Goal: Information Seeking & Learning: Learn about a topic

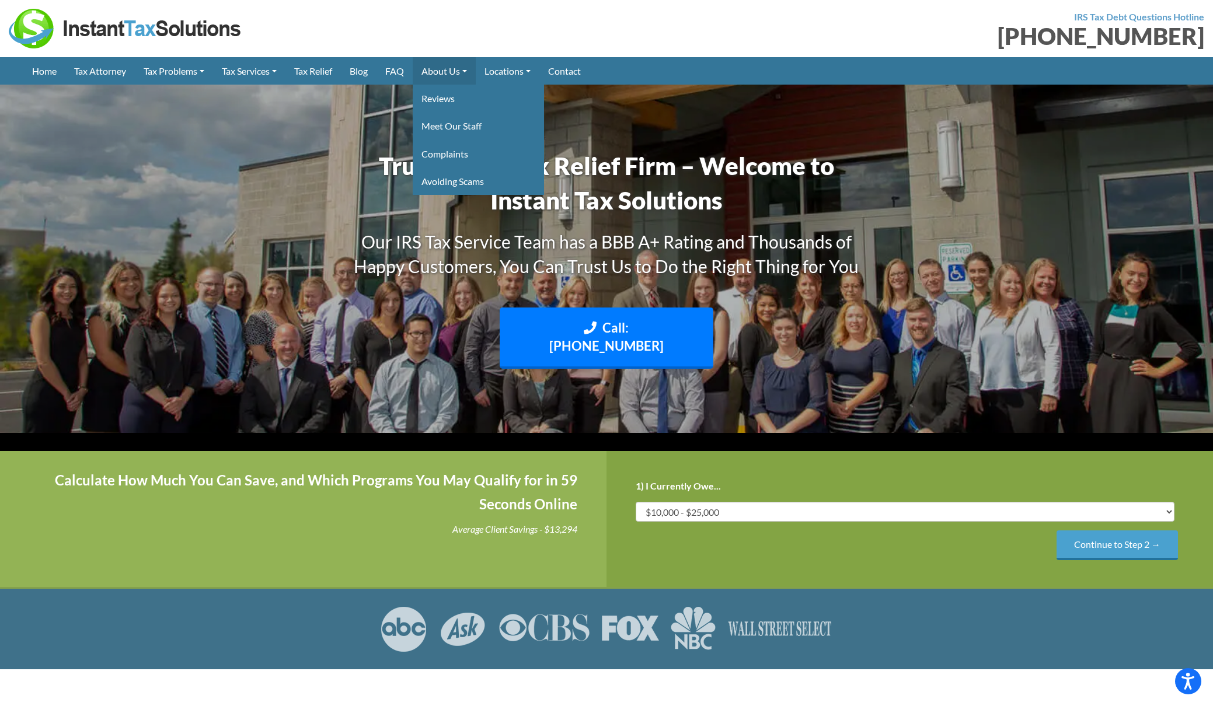
click at [450, 72] on link "About Us" at bounding box center [444, 70] width 63 height 27
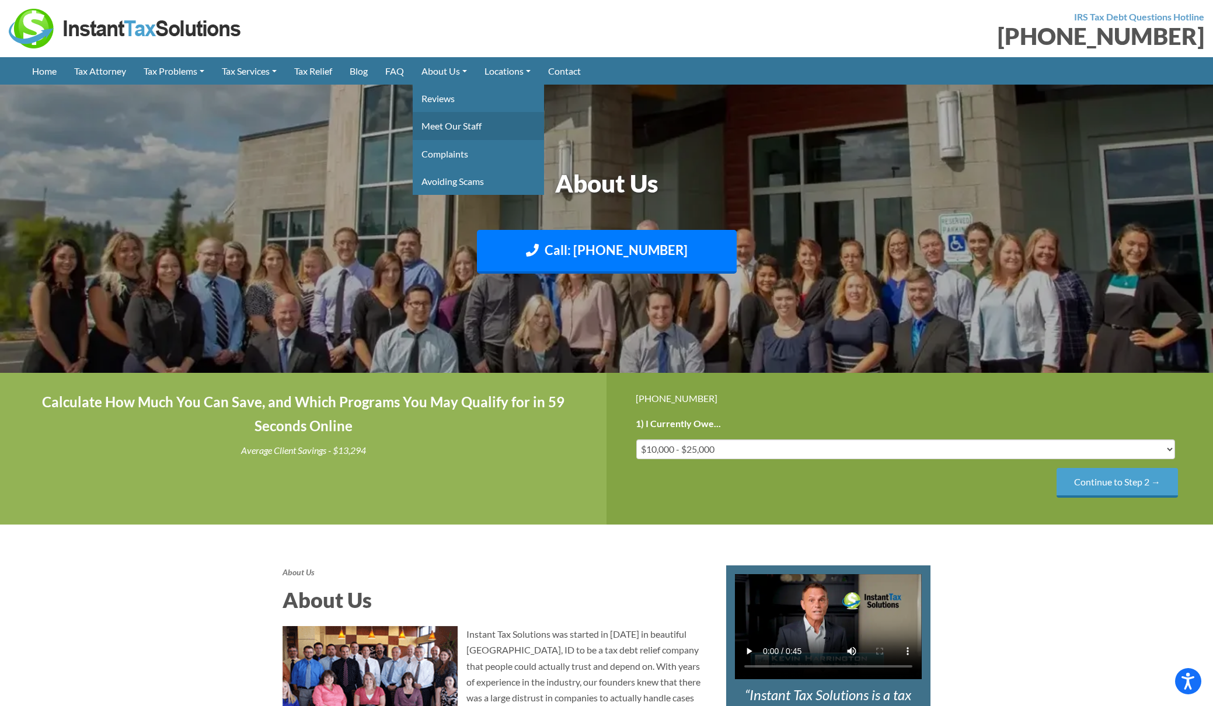
click at [459, 132] on link "Meet Our Staff" at bounding box center [478, 125] width 131 height 27
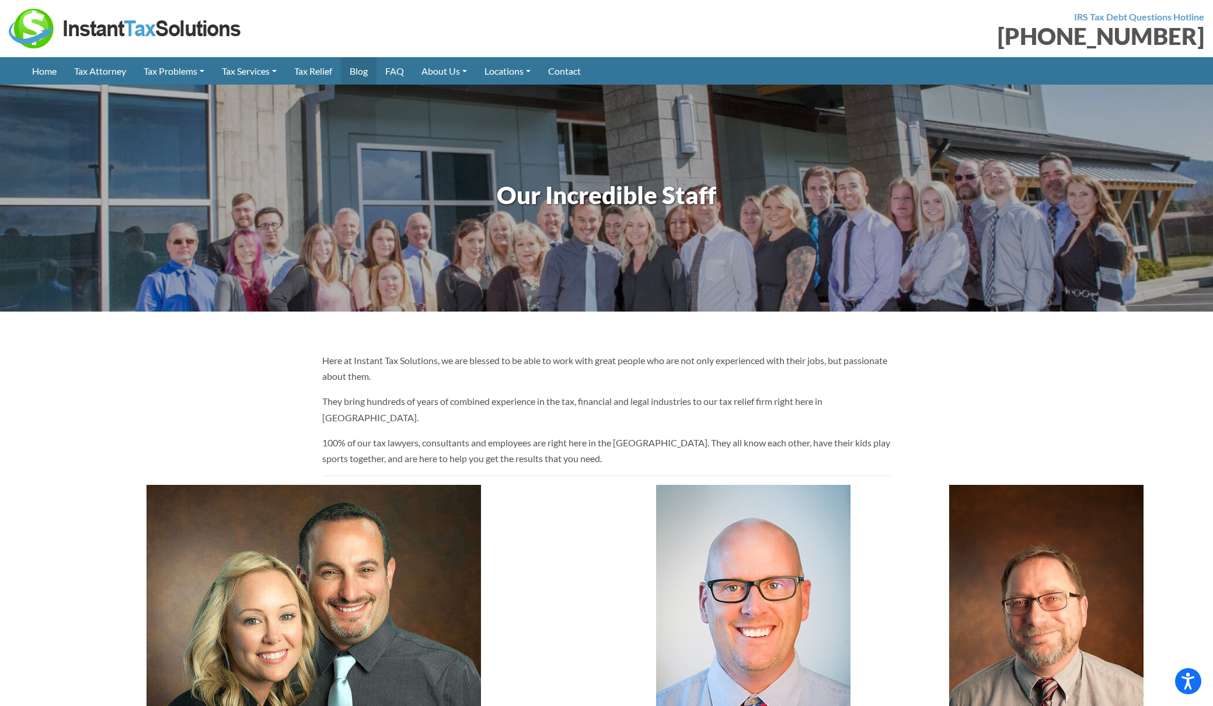
click at [360, 73] on link "Blog" at bounding box center [359, 70] width 36 height 27
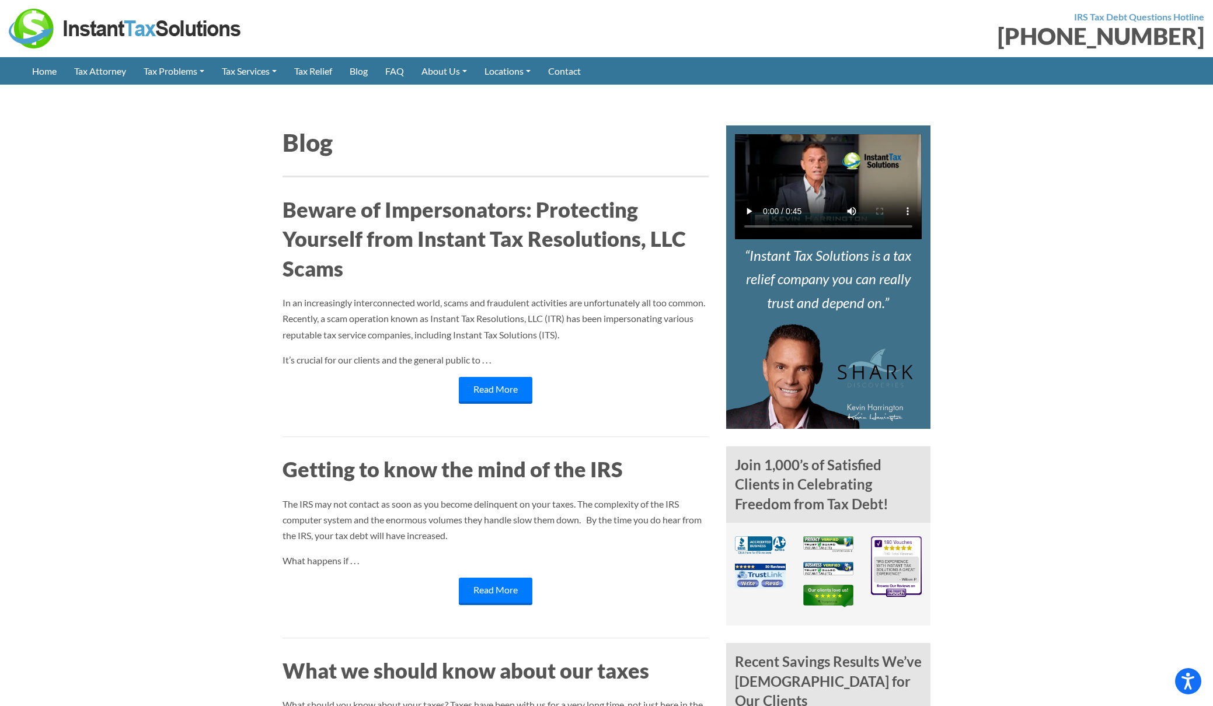
click at [409, 69] on link "FAQ" at bounding box center [394, 70] width 36 height 27
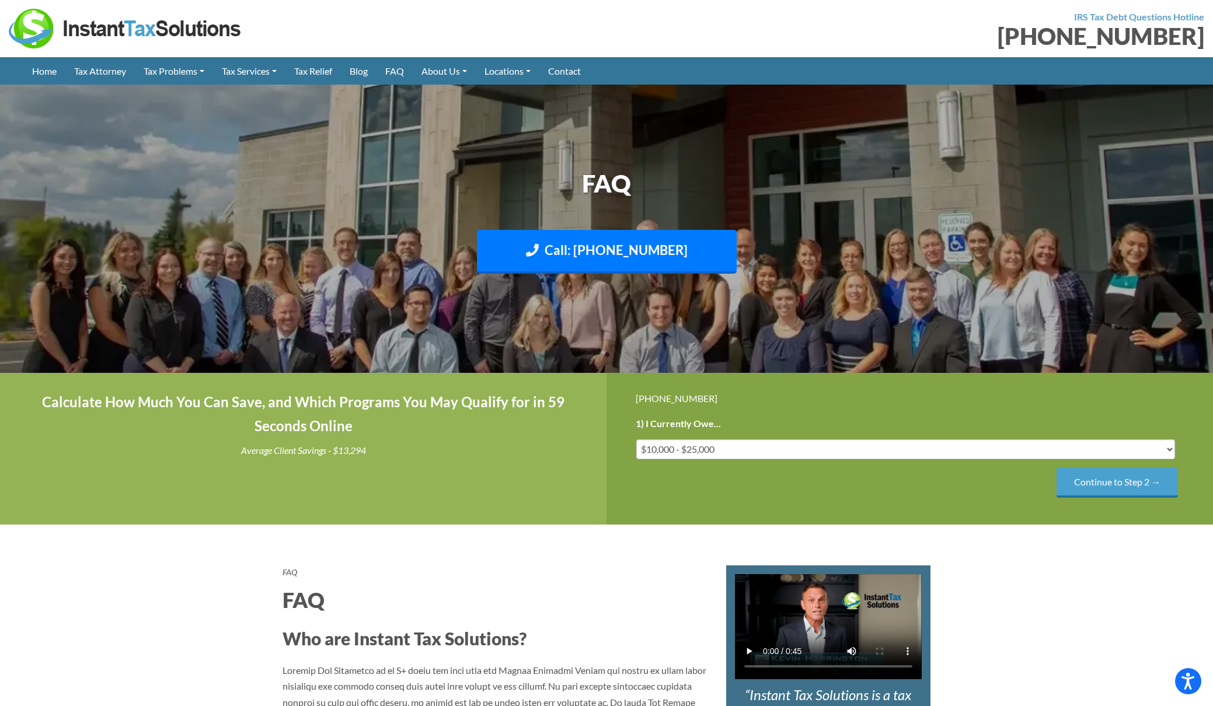
click at [111, 29] on img at bounding box center [125, 29] width 233 height 40
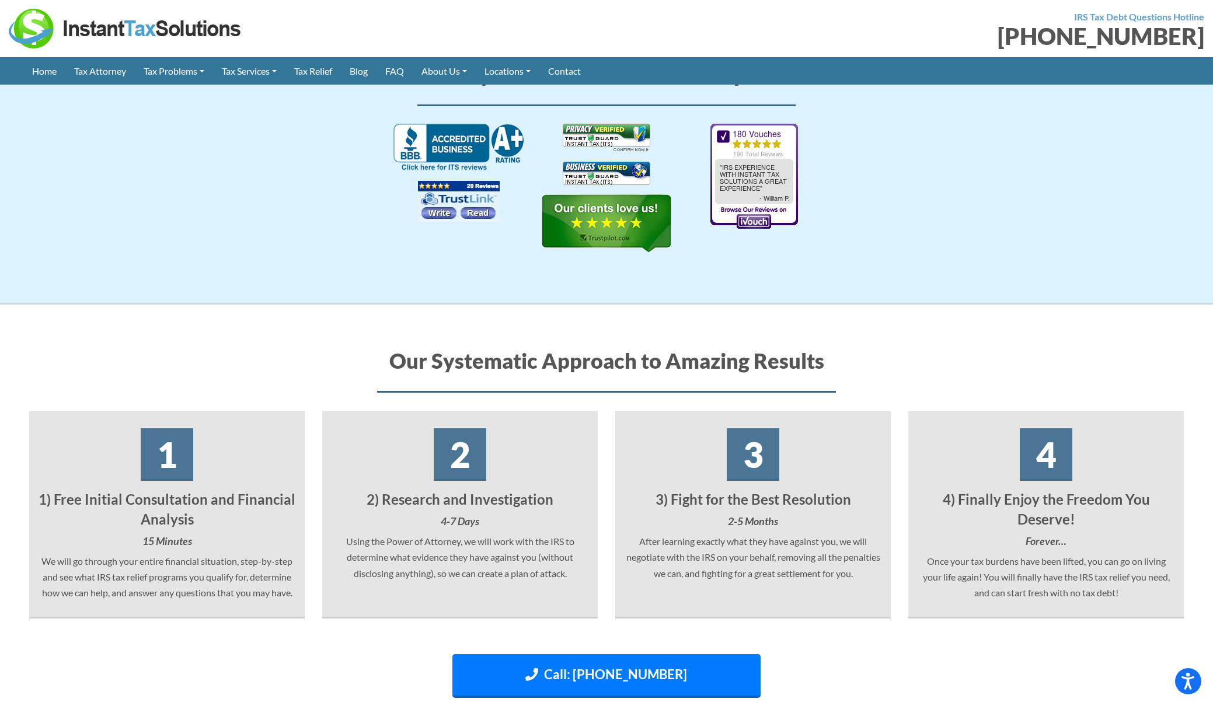
scroll to position [1839, 0]
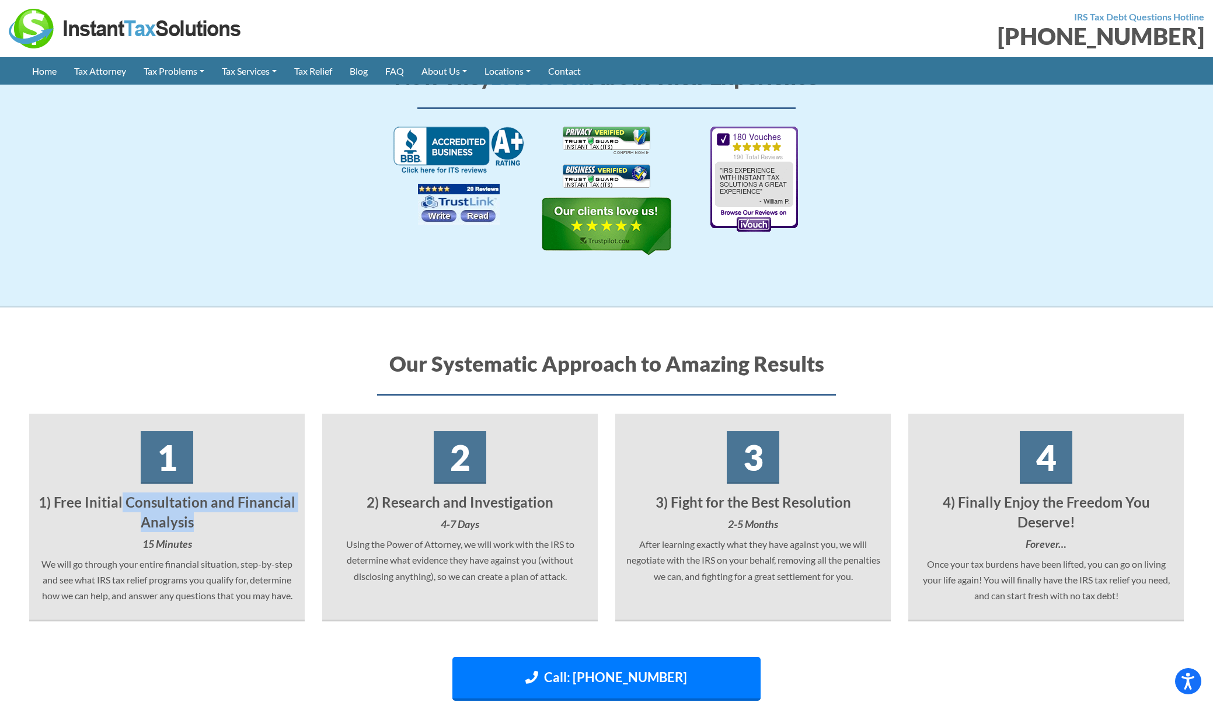
drag, startPoint x: 124, startPoint y: 472, endPoint x: 259, endPoint y: 502, distance: 138.1
click at [256, 498] on div "1 1) Free Initial Consultation and Financial Analysis 15 Minutes We will go thr…" at bounding box center [167, 518] width 276 height 208
drag, startPoint x: 260, startPoint y: 502, endPoint x: 409, endPoint y: 504, distance: 149.4
click at [260, 536] on h5 "15 Minutes" at bounding box center [167, 543] width 258 height 15
click at [473, 536] on p "Using the Power of Attorney, we will work with the IRS to determine what eviden…" at bounding box center [460, 560] width 258 height 48
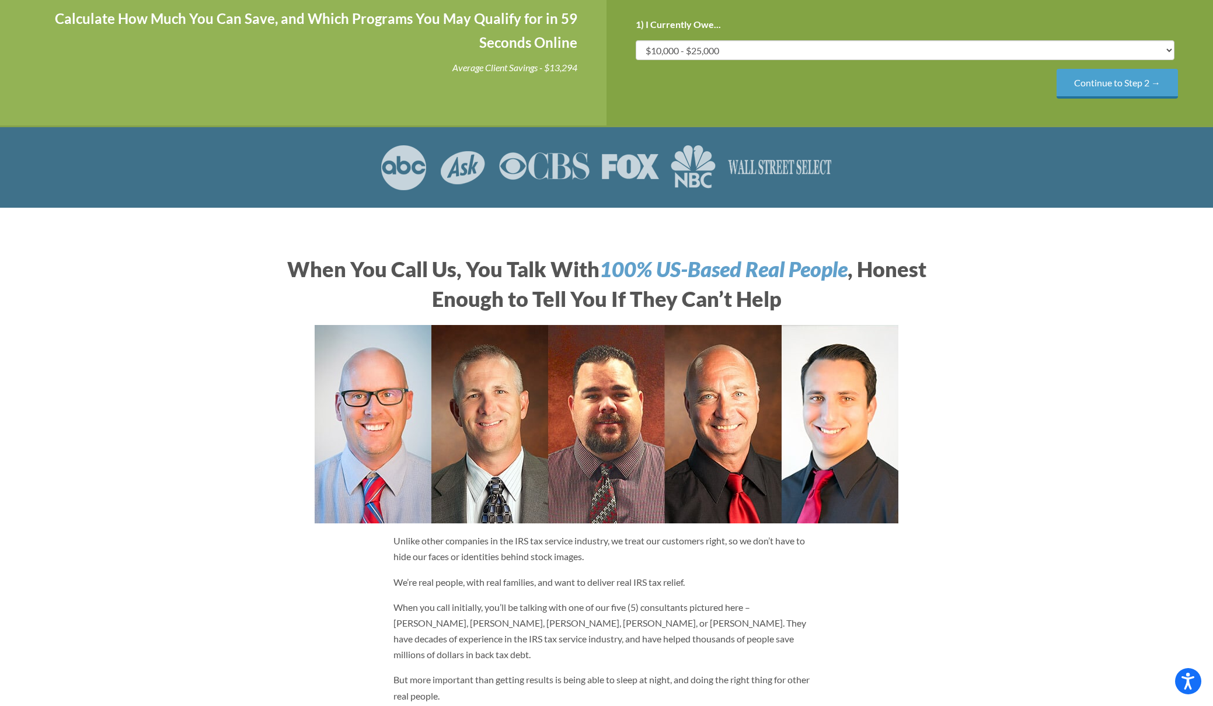
scroll to position [0, 0]
